Goal: Browse casually

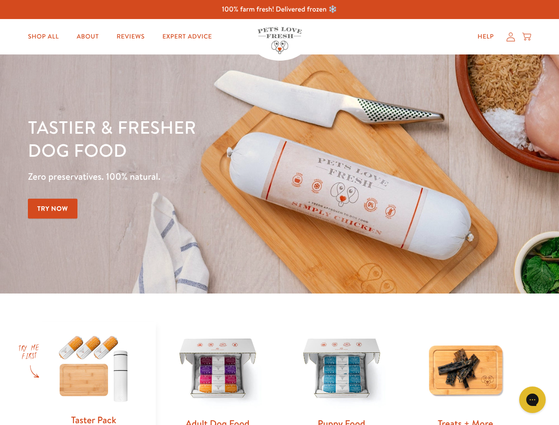
click at [279, 213] on div "Tastier & fresher dog food Zero preservatives. 100% natural. Try Now" at bounding box center [196, 174] width 336 height 117
click at [533, 400] on icon "Open gorgias live chat" at bounding box center [532, 399] width 8 height 8
